Goal: Information Seeking & Learning: Learn about a topic

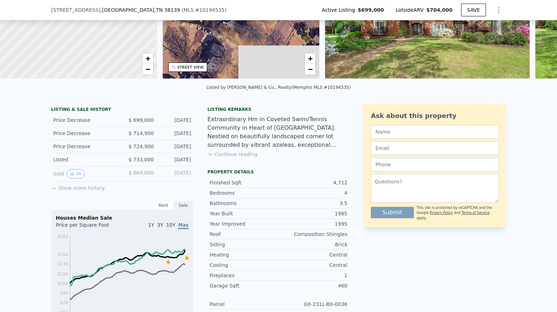
scroll to position [105, 0]
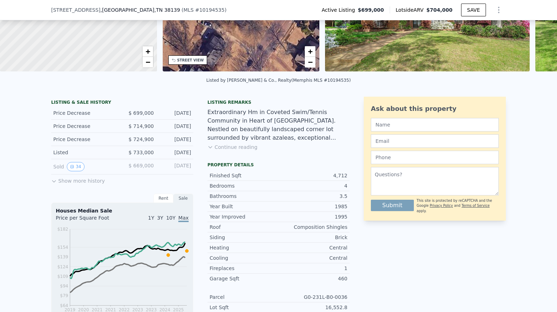
click at [55, 183] on icon at bounding box center [54, 181] width 6 height 6
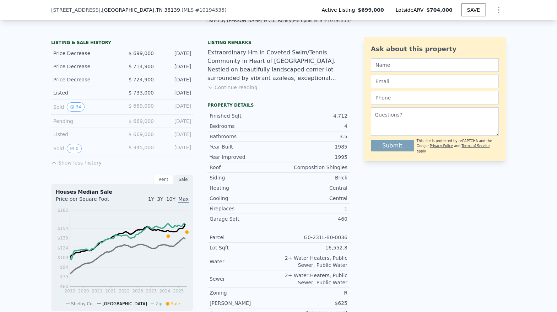
scroll to position [161, 0]
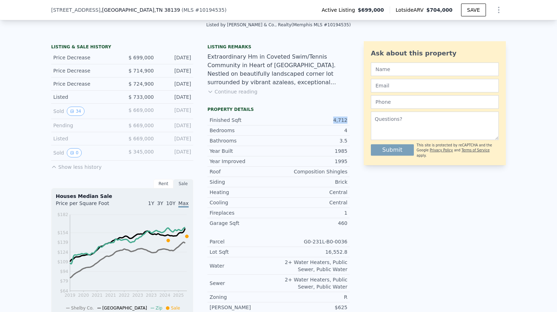
drag, startPoint x: 334, startPoint y: 119, endPoint x: 349, endPoint y: 120, distance: 15.0
click at [349, 120] on div "LISTING & SALE HISTORY Price Decrease $ 699,000 Aug 14, 2025 Price Decrease $ 7…" at bounding box center [278, 245] width 455 height 409
click at [289, 105] on div "Listing remarks Extraordinary Hm in Coveted Swim/Tennis Community in Heart of G…" at bounding box center [278, 245] width 142 height 409
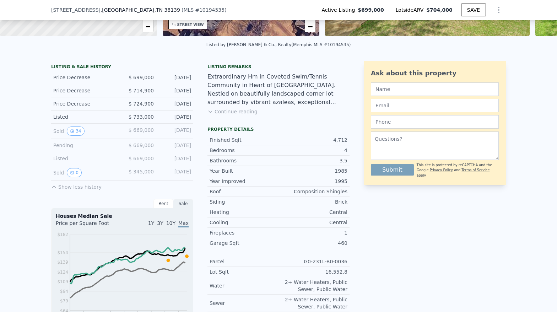
scroll to position [136, 0]
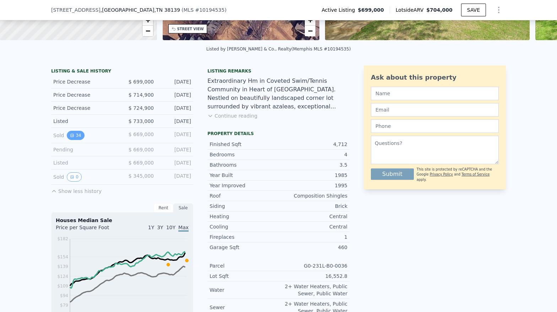
click at [76, 136] on button "34" at bounding box center [75, 135] width 17 height 9
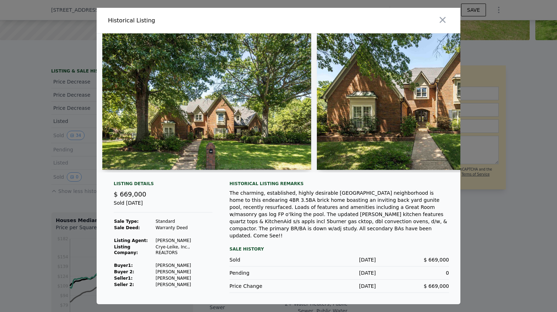
click at [148, 84] on img at bounding box center [206, 101] width 209 height 136
click at [119, 40] on img at bounding box center [206, 101] width 209 height 136
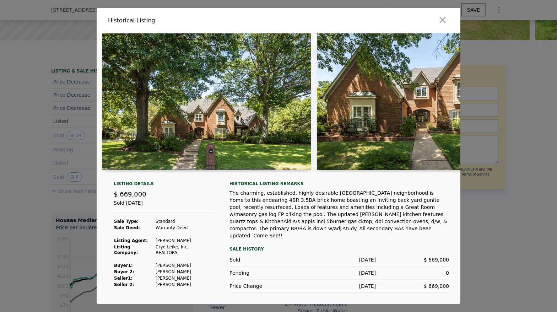
click at [119, 40] on img at bounding box center [206, 101] width 209 height 136
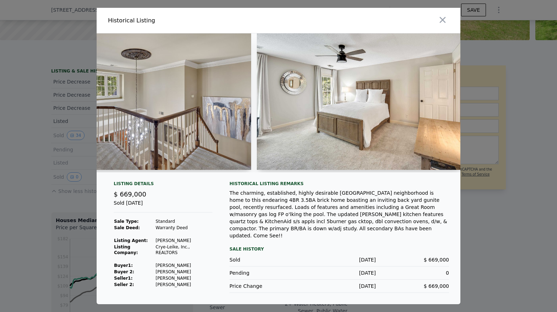
scroll to position [0, 3688]
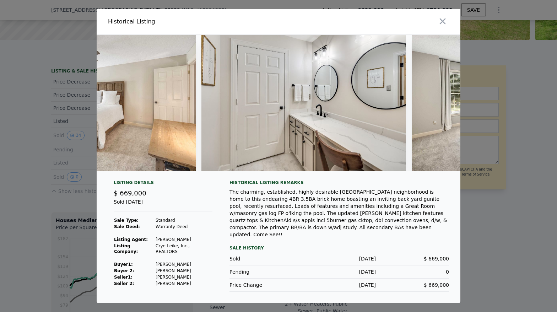
click at [444, 24] on icon "button" at bounding box center [443, 21] width 6 height 6
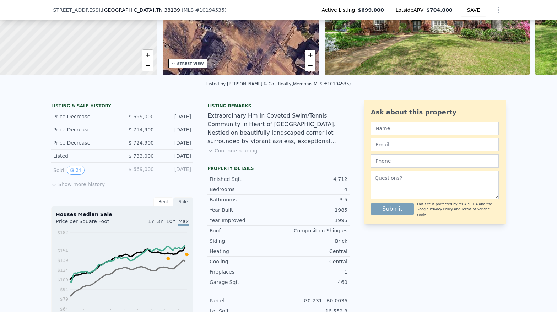
scroll to position [106, 0]
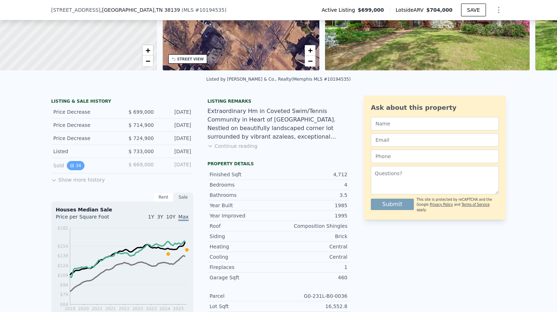
click at [76, 163] on button "34" at bounding box center [75, 165] width 17 height 9
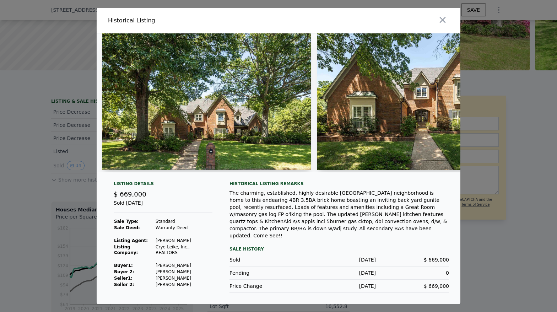
click at [241, 151] on img at bounding box center [206, 101] width 209 height 136
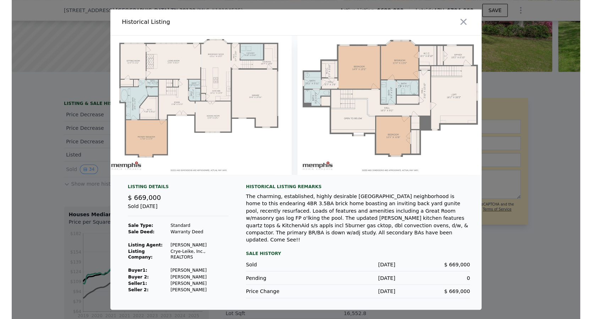
scroll to position [0, 6740]
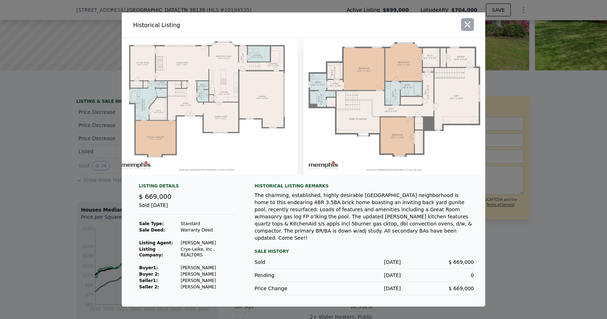
click at [469, 28] on icon "button" at bounding box center [468, 25] width 6 height 6
